Goal: Use online tool/utility: Use online tool/utility

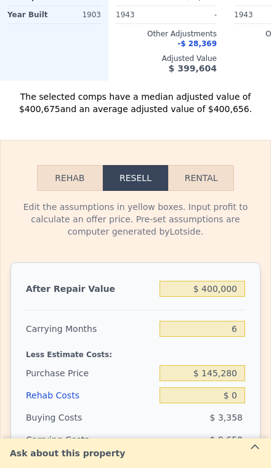
scroll to position [1419, 0]
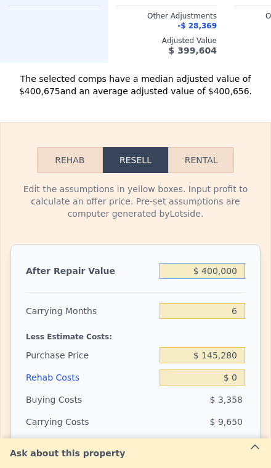
click at [238, 271] on input "$ 400,000" at bounding box center [203, 271] width 86 height 16
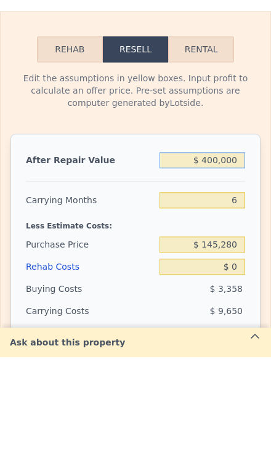
type input "$ 40,000"
type input "-$ 120,891"
type input "$ 4,000"
type input "-$ 154,323"
type input "$ 40"
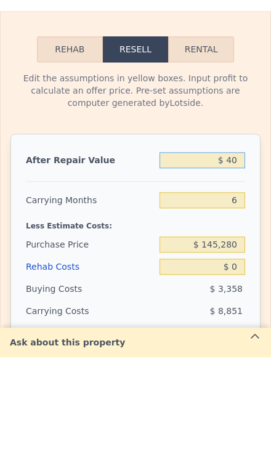
type input "-$ 158,001"
type input "$ 4"
type input "-$ 158,034"
type input "$ 3"
type input "-$ 158,035"
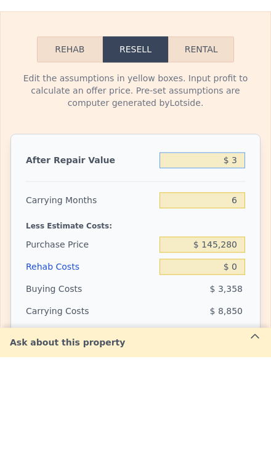
type input "$ 37"
type input "-$ 158,004"
type input "$ 375"
type input "-$ 157,689"
type input "$ 3,750"
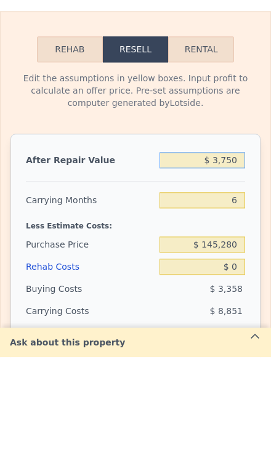
type input "-$ 154,556"
type input "$ 37,500"
type input "-$ 123,214"
type input "$ 375,000"
type input "$ 190,213"
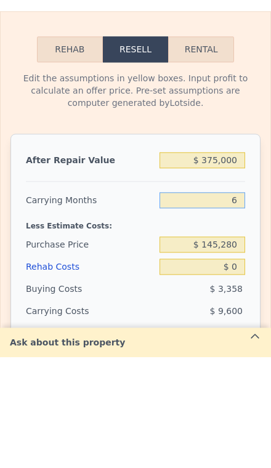
click at [245, 303] on input "6" at bounding box center [203, 311] width 86 height 16
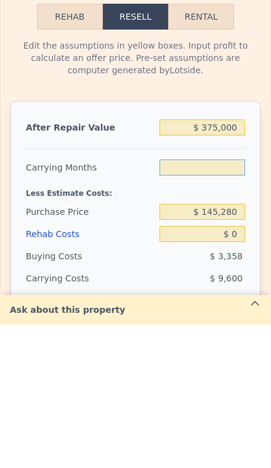
type input "3"
type input "$ 195,013"
type input "3"
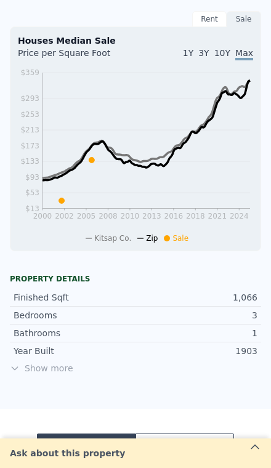
scroll to position [309, 0]
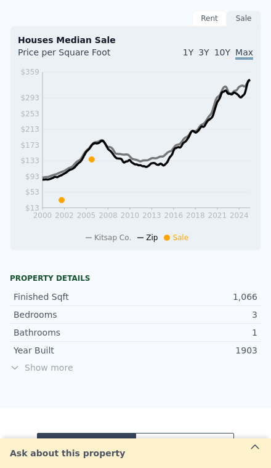
click at [44, 369] on span "Show more" at bounding box center [135, 368] width 251 height 12
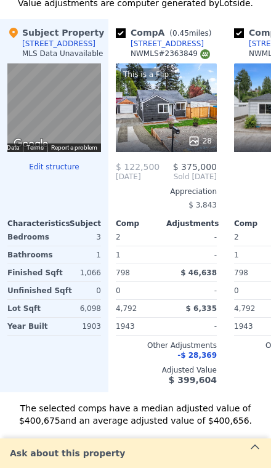
scroll to position [1339, 0]
click at [194, 392] on div "The selected comps have a median adjusted value of $400,675 and an average adju…" at bounding box center [135, 409] width 271 height 34
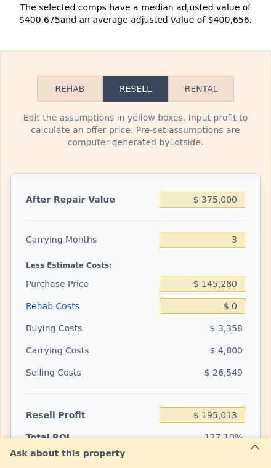
scroll to position [1740, 0]
click at [229, 206] on input "$ 375,000" at bounding box center [203, 200] width 86 height 16
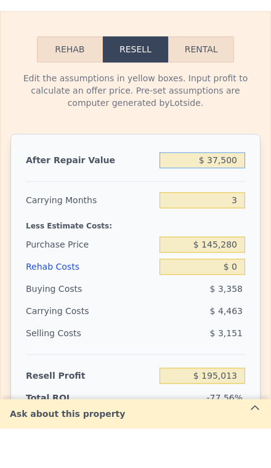
type input "$ 3,750"
type input "-$ 150,127"
type input "$ 375"
type input "-$ 153,263"
type input "$ 37"
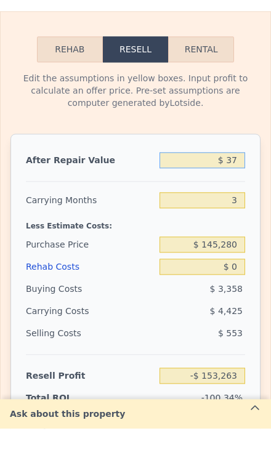
type input "-$ 153,579"
type input "$ 3"
type input "-$ 153,610"
type input "$ 39"
type input "-$ 153,577"
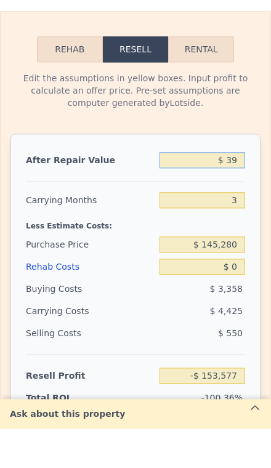
type input "$ 390"
type input "-$ 153,250"
type input "$ 3,900"
type input "-$ 149,988"
type input "$ 39,000"
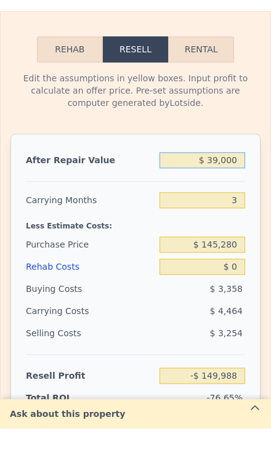
type input "-$ 117,356"
type input "$ 390,000"
type input "$ 208,958"
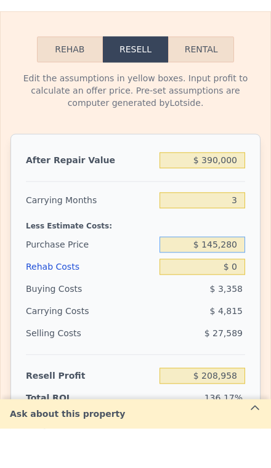
click at [239, 276] on input "$ 145,280" at bounding box center [203, 284] width 86 height 16
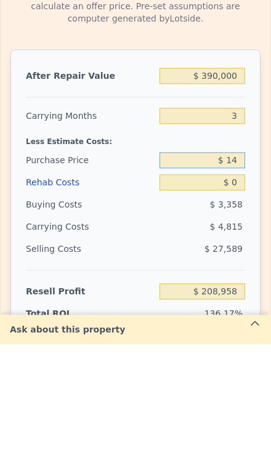
type input "$ 1"
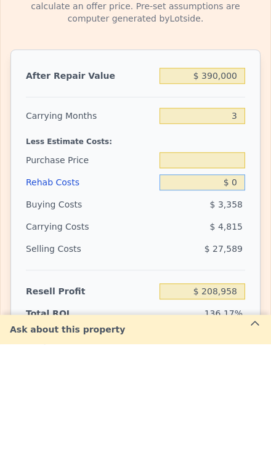
click at [237, 298] on input "$ 0" at bounding box center [203, 306] width 86 height 16
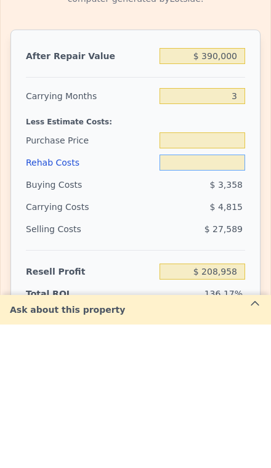
type input "$ 5"
type input "$ 145,280"
type input "$ 208,953"
type input "$ 50"
type input "$ 208,907"
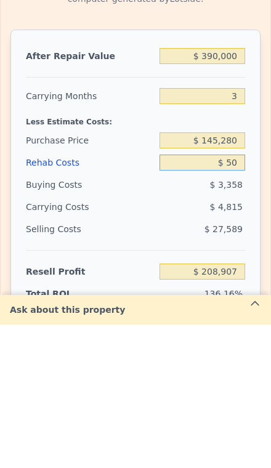
type input "$ 500"
type input "$ 208,438"
type input "$ 5,000"
type input "$ 203,758"
type input "$ 50,000"
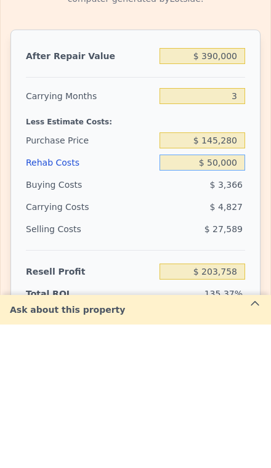
type input "$ 156,958"
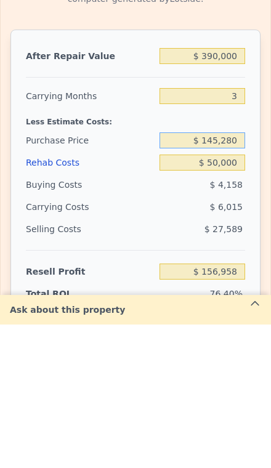
click at [236, 276] on input "$ 145,280" at bounding box center [203, 284] width 86 height 16
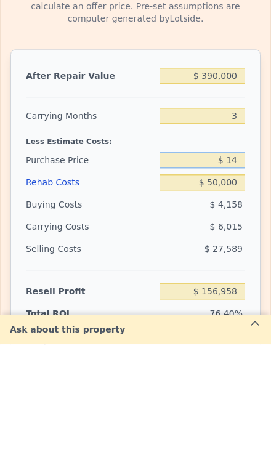
type input "$ 1"
type input "$ 200,000"
type input "$ 99,866"
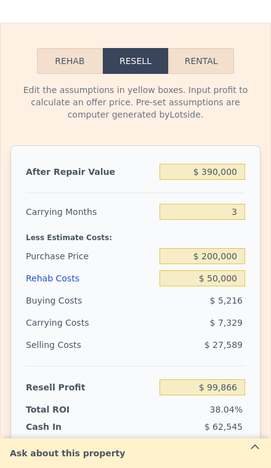
scroll to position [1767, 0]
click at [235, 272] on input "$ 50,000" at bounding box center [203, 278] width 86 height 16
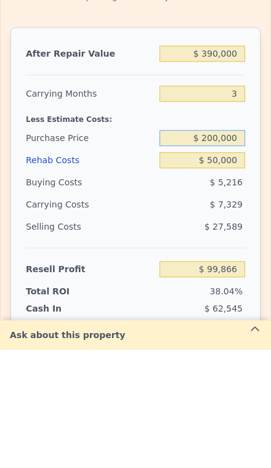
click at [243, 248] on input "$ 200,000" at bounding box center [203, 256] width 86 height 16
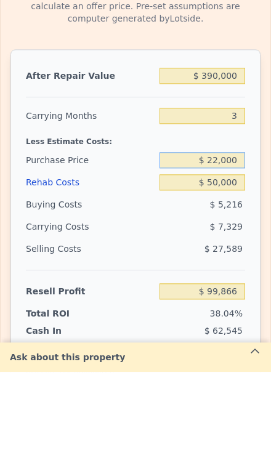
type input "$ 220,000"
type input "$ 78,999"
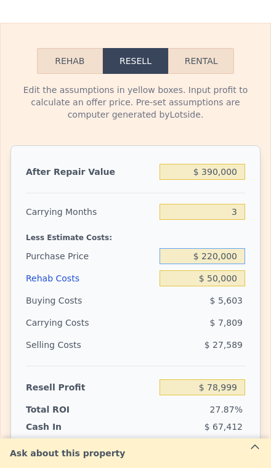
click at [240, 262] on input "$ 220,000" at bounding box center [203, 256] width 86 height 16
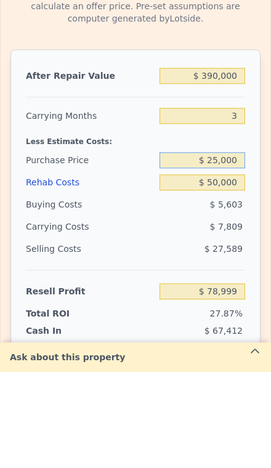
type input "$ 250,000"
type input "$ 47,699"
